Goal: Transaction & Acquisition: Download file/media

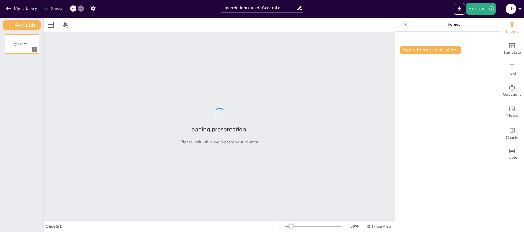
type input "Libros del Instituto de Geografía"
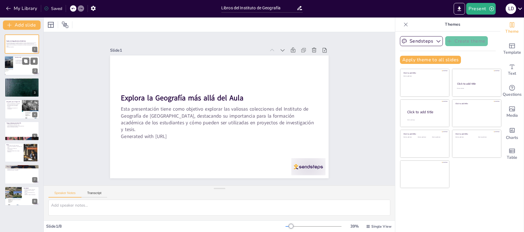
click at [21, 67] on div at bounding box center [21, 66] width 35 height 20
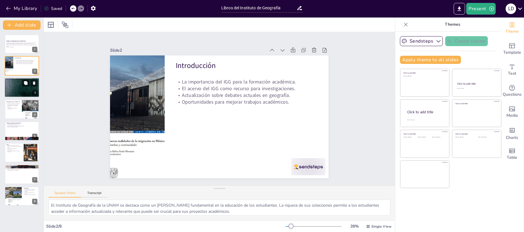
click at [21, 91] on div at bounding box center [21, 88] width 35 height 46
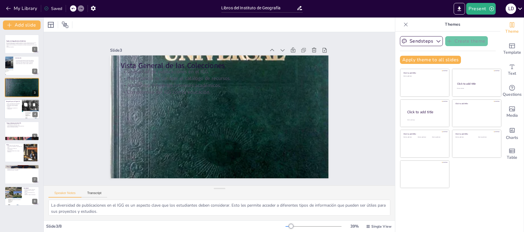
click at [17, 113] on div at bounding box center [21, 109] width 35 height 20
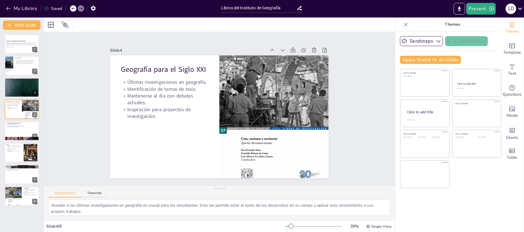
click at [18, 142] on div "Explora la Geografía más allá del Aula Esta presentación tiene como objetivo ex…" at bounding box center [22, 119] width 44 height 171
click at [15, 157] on div at bounding box center [21, 153] width 35 height 20
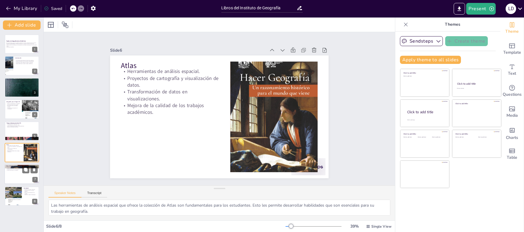
click at [18, 179] on div at bounding box center [21, 175] width 35 height 20
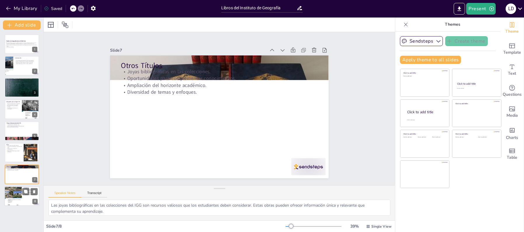
click at [14, 196] on div at bounding box center [13, 196] width 18 height 24
type textarea "El acceso a contenido interactivo es esencial en la educación moderna. Esta col…"
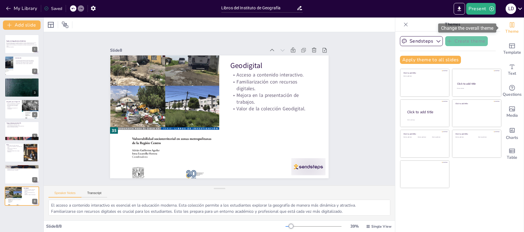
click at [512, 29] on span "Theme" at bounding box center [511, 31] width 13 height 6
click at [436, 42] on icon "button" at bounding box center [439, 41] width 6 height 6
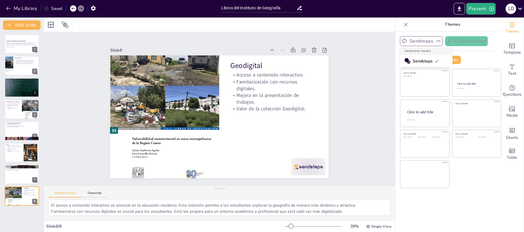
click at [436, 42] on icon "button" at bounding box center [439, 41] width 6 height 6
click at [463, 9] on button "Export to PowerPoint" at bounding box center [459, 9] width 11 height 12
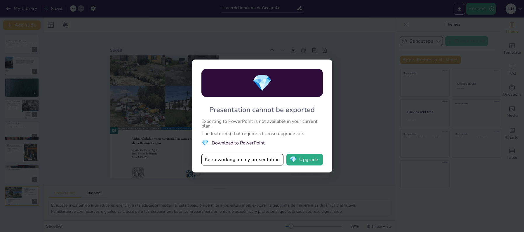
click at [236, 143] on li "💎 Download to PowerPoint" at bounding box center [261, 143] width 121 height 8
click at [228, 161] on button "Keep working on my presentation" at bounding box center [242, 160] width 82 height 12
